Goal: Register for event/course: Sign up to attend an event or enroll in a course

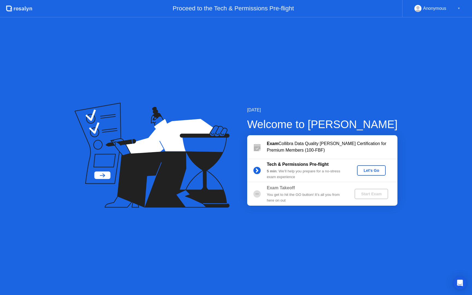
click at [364, 168] on div "Let's Go" at bounding box center [371, 170] width 24 height 4
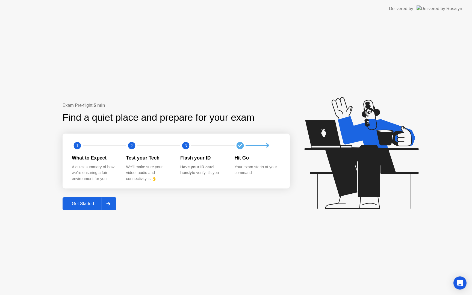
click at [81, 203] on div "Get Started" at bounding box center [82, 203] width 37 height 5
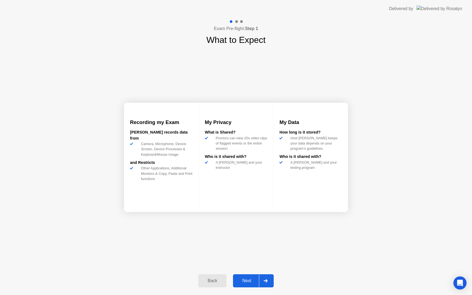
click at [246, 280] on div "Next" at bounding box center [247, 281] width 24 height 5
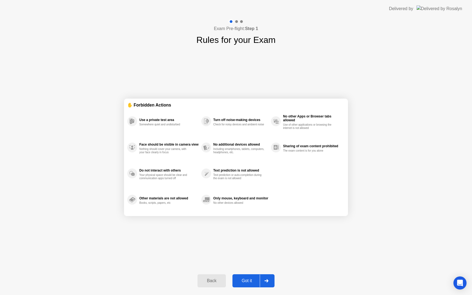
click at [243, 279] on div "Got it" at bounding box center [247, 281] width 26 height 5
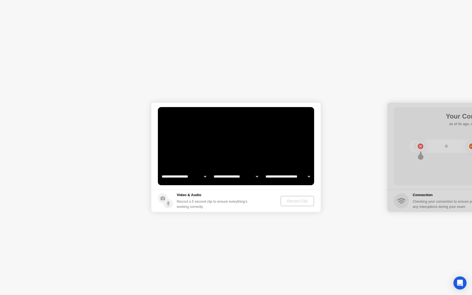
select select "**********"
select select "*******"
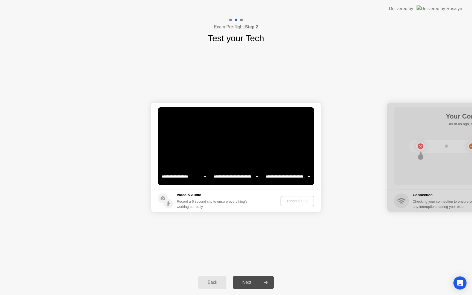
select select "**********"
click at [291, 200] on div "Record Clip" at bounding box center [297, 201] width 29 height 4
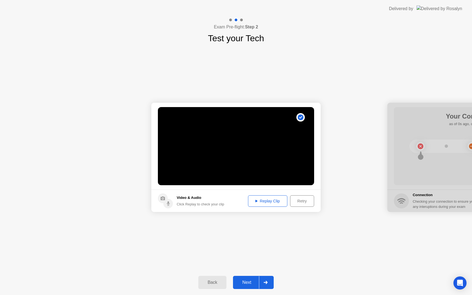
click at [248, 280] on div "Next" at bounding box center [247, 282] width 24 height 5
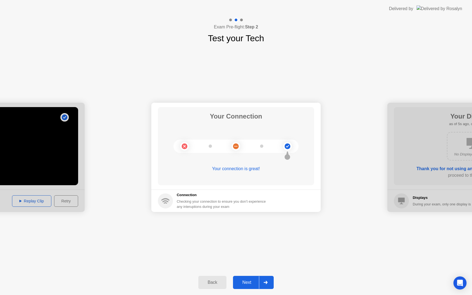
click at [249, 286] on button "Next" at bounding box center [253, 282] width 41 height 13
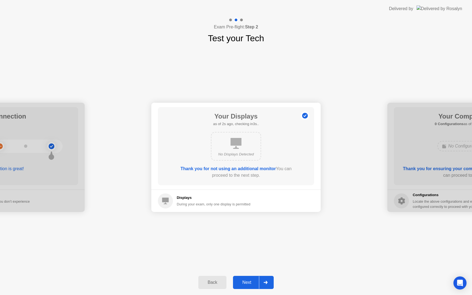
click at [251, 283] on div "Next" at bounding box center [247, 282] width 24 height 5
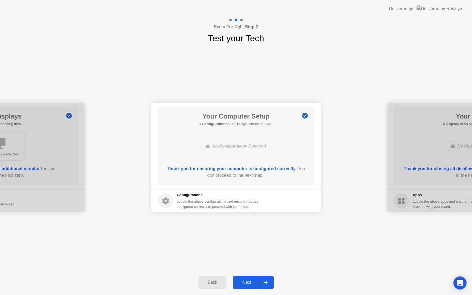
click at [251, 283] on div "Next" at bounding box center [247, 282] width 24 height 5
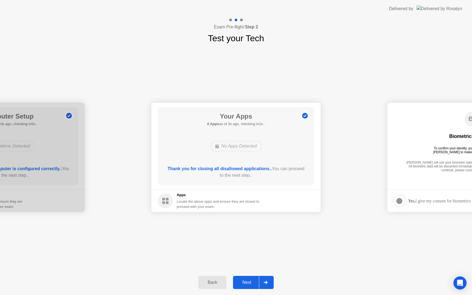
click at [251, 283] on div "Next" at bounding box center [247, 282] width 24 height 5
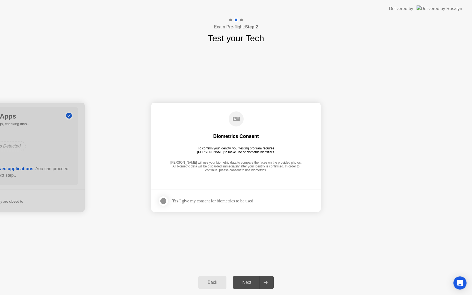
click at [216, 202] on div "Yes, I give my consent for biometrics to be used" at bounding box center [212, 200] width 81 height 5
click at [178, 204] on div "Yes, I give my consent for biometrics to be used" at bounding box center [205, 201] width 95 height 11
click at [161, 201] on div at bounding box center [163, 201] width 7 height 7
click at [245, 277] on button "Next" at bounding box center [253, 282] width 41 height 13
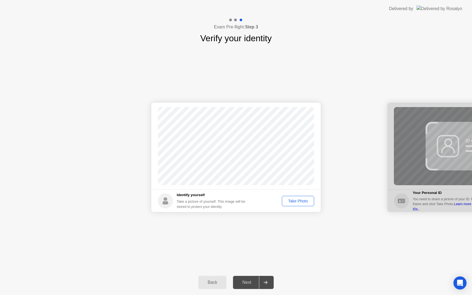
click at [294, 200] on div "Take Photo" at bounding box center [298, 201] width 28 height 4
click at [253, 279] on button "Next" at bounding box center [253, 282] width 41 height 13
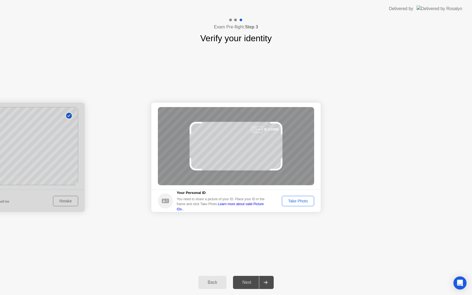
click at [296, 200] on div "Take Photo" at bounding box center [298, 201] width 28 height 4
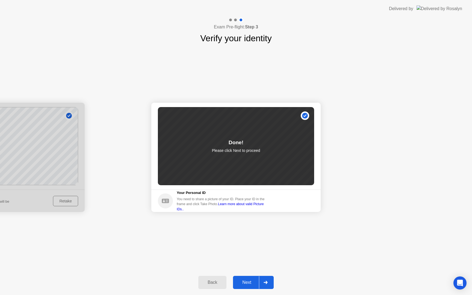
click at [248, 284] on div "Next" at bounding box center [247, 282] width 24 height 5
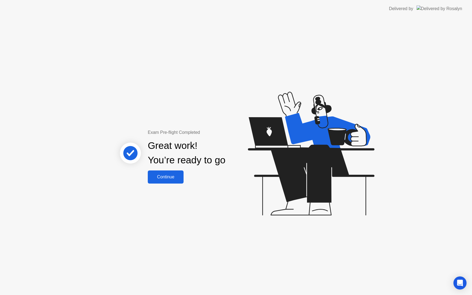
click at [165, 175] on div "Continue" at bounding box center [166, 177] width 33 height 5
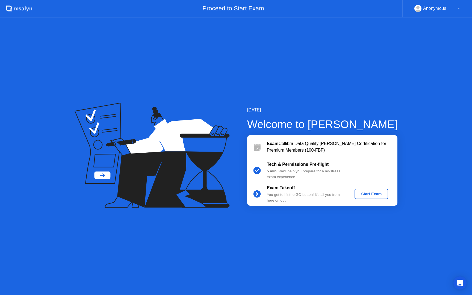
click at [374, 193] on div "Start Exam" at bounding box center [371, 194] width 29 height 4
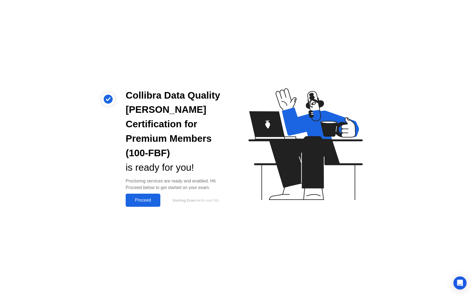
click at [150, 198] on div "Proceed" at bounding box center [142, 200] width 31 height 5
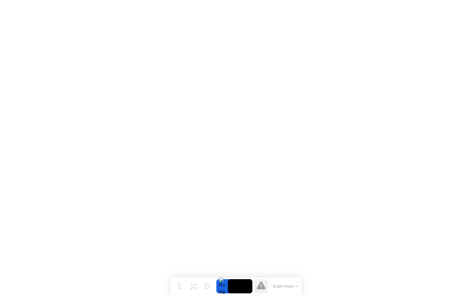
click at [262, 286] on icon at bounding box center [261, 286] width 9 height 8
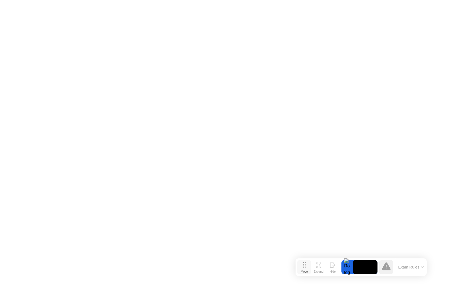
drag, startPoint x: 177, startPoint y: 285, endPoint x: 303, endPoint y: 278, distance: 126.2
click at [308, 274] on button "Move" at bounding box center [304, 267] width 14 height 14
click at [427, 280] on icon at bounding box center [428, 280] width 3 height 2
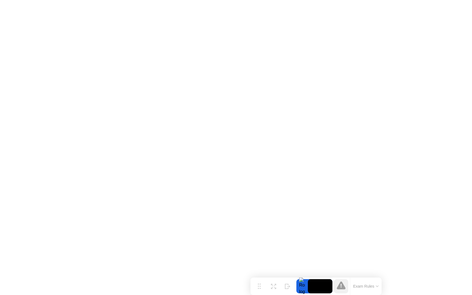
drag, startPoint x: 309, startPoint y: 278, endPoint x: 259, endPoint y: 295, distance: 53.0
click at [259, 295] on div "Move Expand Hide Exam Rules" at bounding box center [316, 286] width 131 height 17
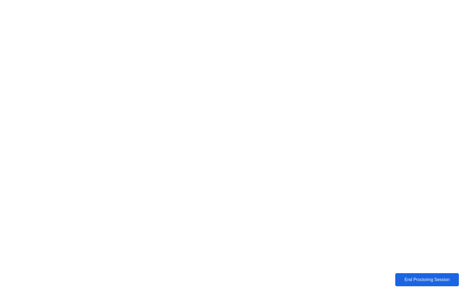
click at [427, 280] on div "End Proctoring Session" at bounding box center [427, 279] width 61 height 5
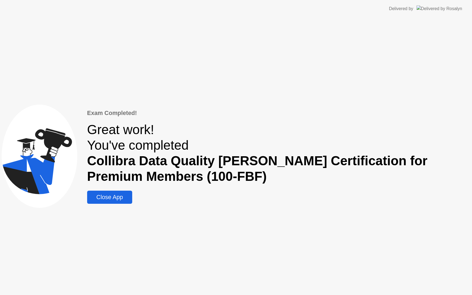
click at [120, 197] on div "Close App" at bounding box center [110, 197] width 42 height 7
